Goal: Information Seeking & Learning: Learn about a topic

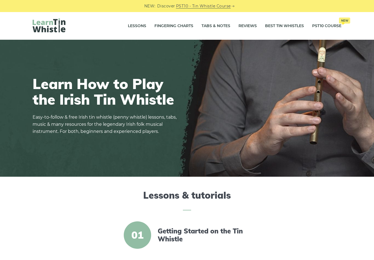
click at [132, 26] on link "Lessons" at bounding box center [137, 26] width 18 height 14
click at [207, 24] on link "Tabs & Notes" at bounding box center [215, 26] width 29 height 14
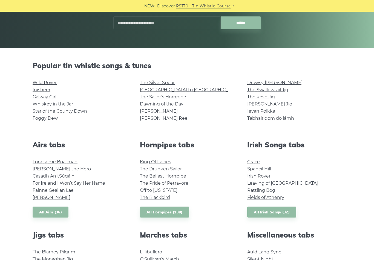
scroll to position [95, 0]
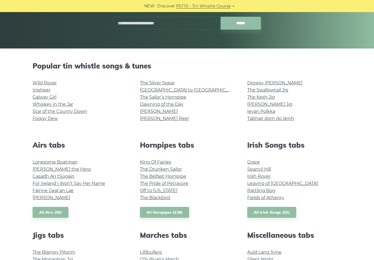
click at [149, 97] on link "The Sailor’s Hornpipe" at bounding box center [163, 96] width 46 height 5
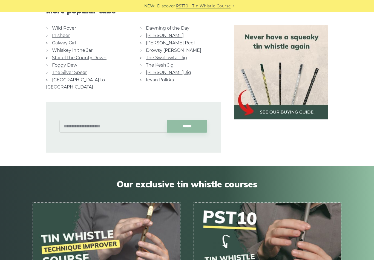
scroll to position [378, 0]
